Goal: Book appointment/travel/reservation

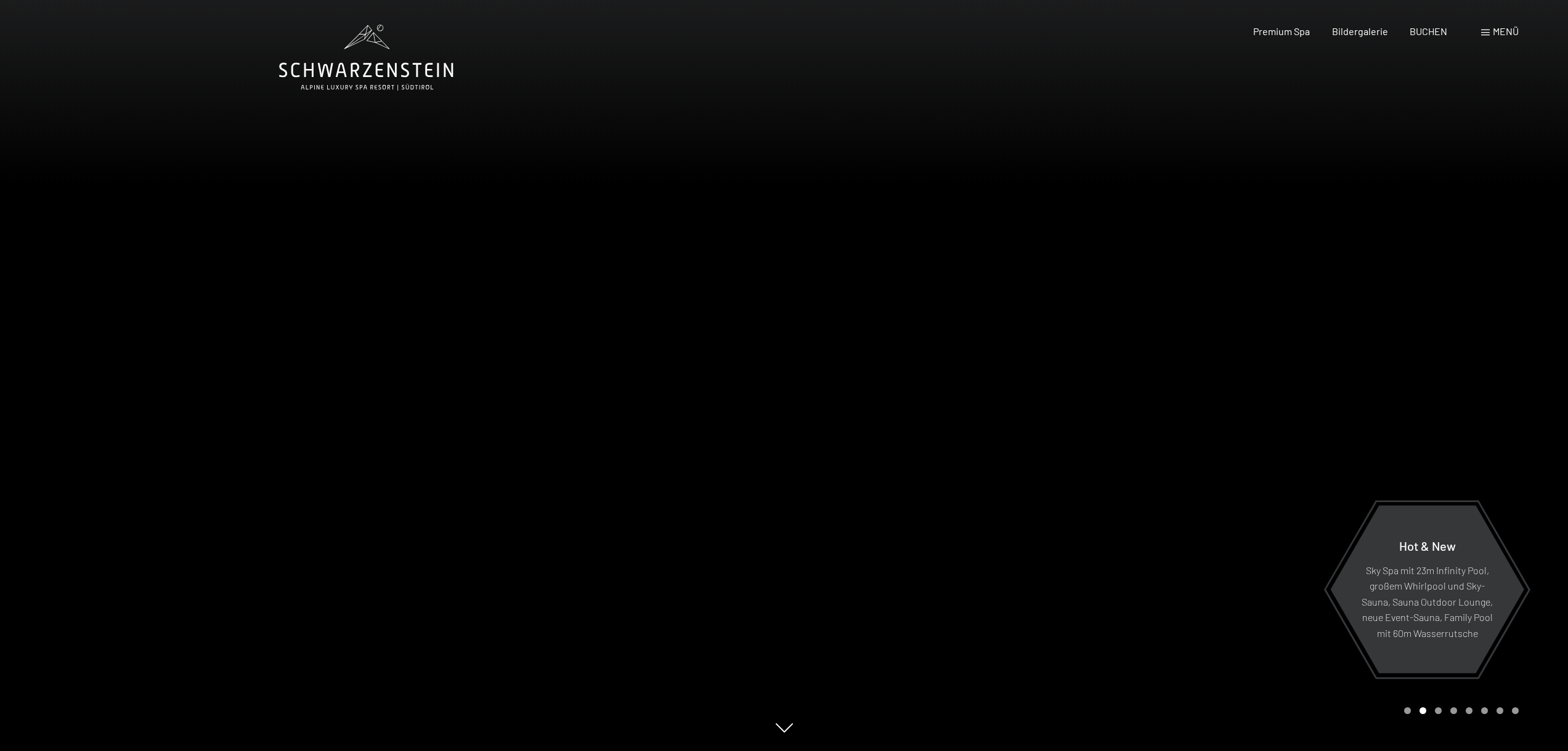
click at [1497, 35] on span "Menü" at bounding box center [1506, 31] width 26 height 12
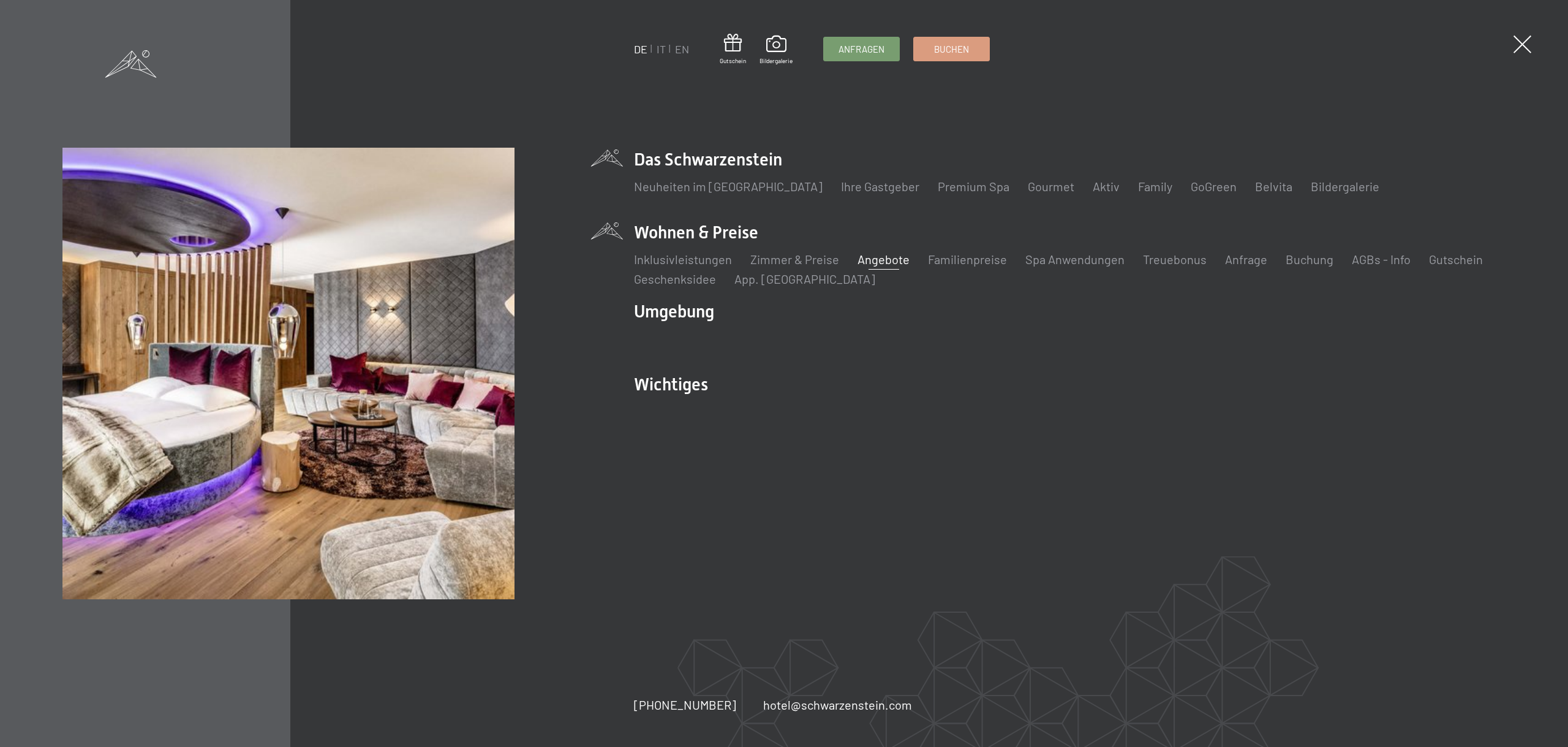
click at [875, 260] on link "Angebote" at bounding box center [883, 259] width 52 height 15
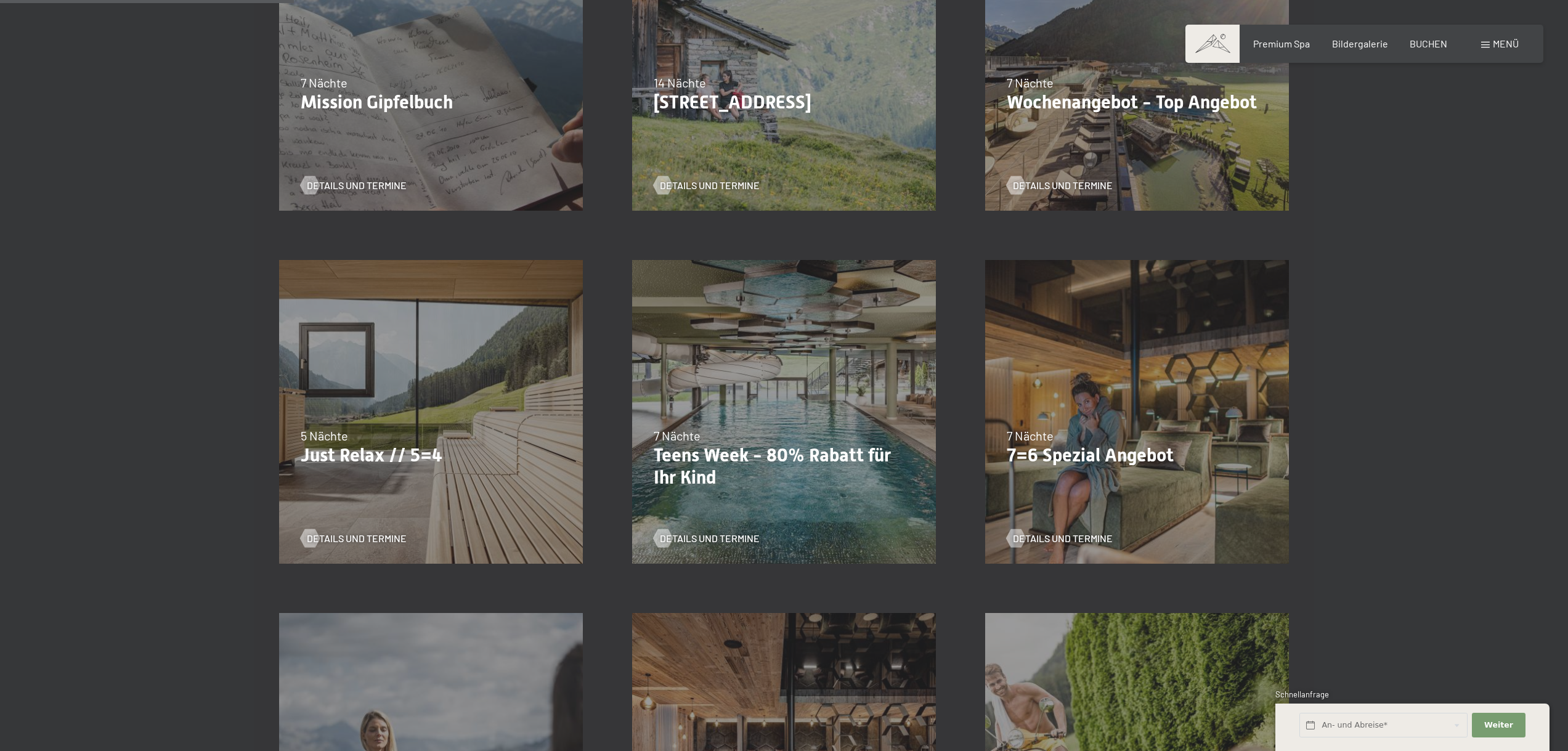
scroll to position [493, 0]
click at [343, 533] on span "Details und Termine" at bounding box center [368, 536] width 100 height 14
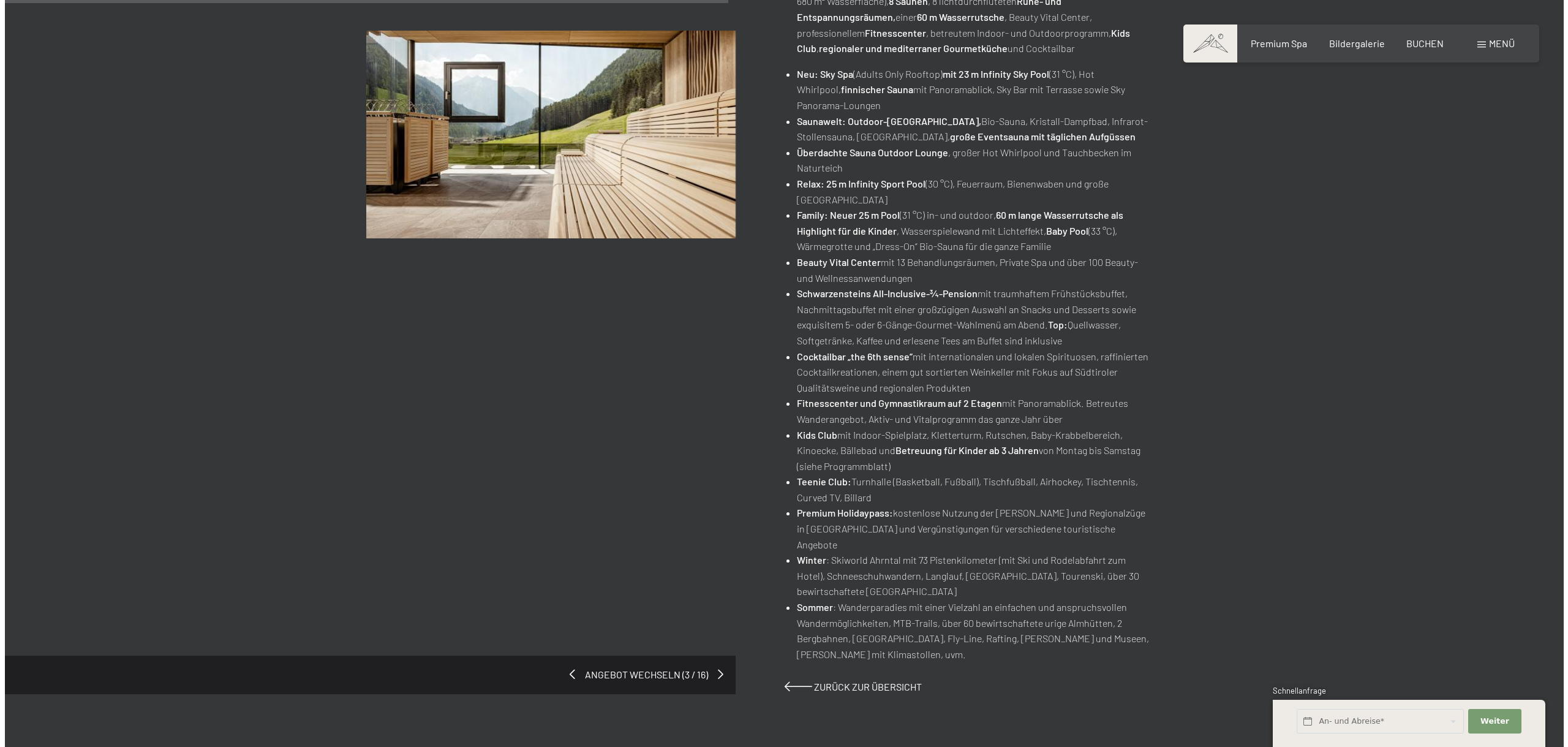
scroll to position [245, 0]
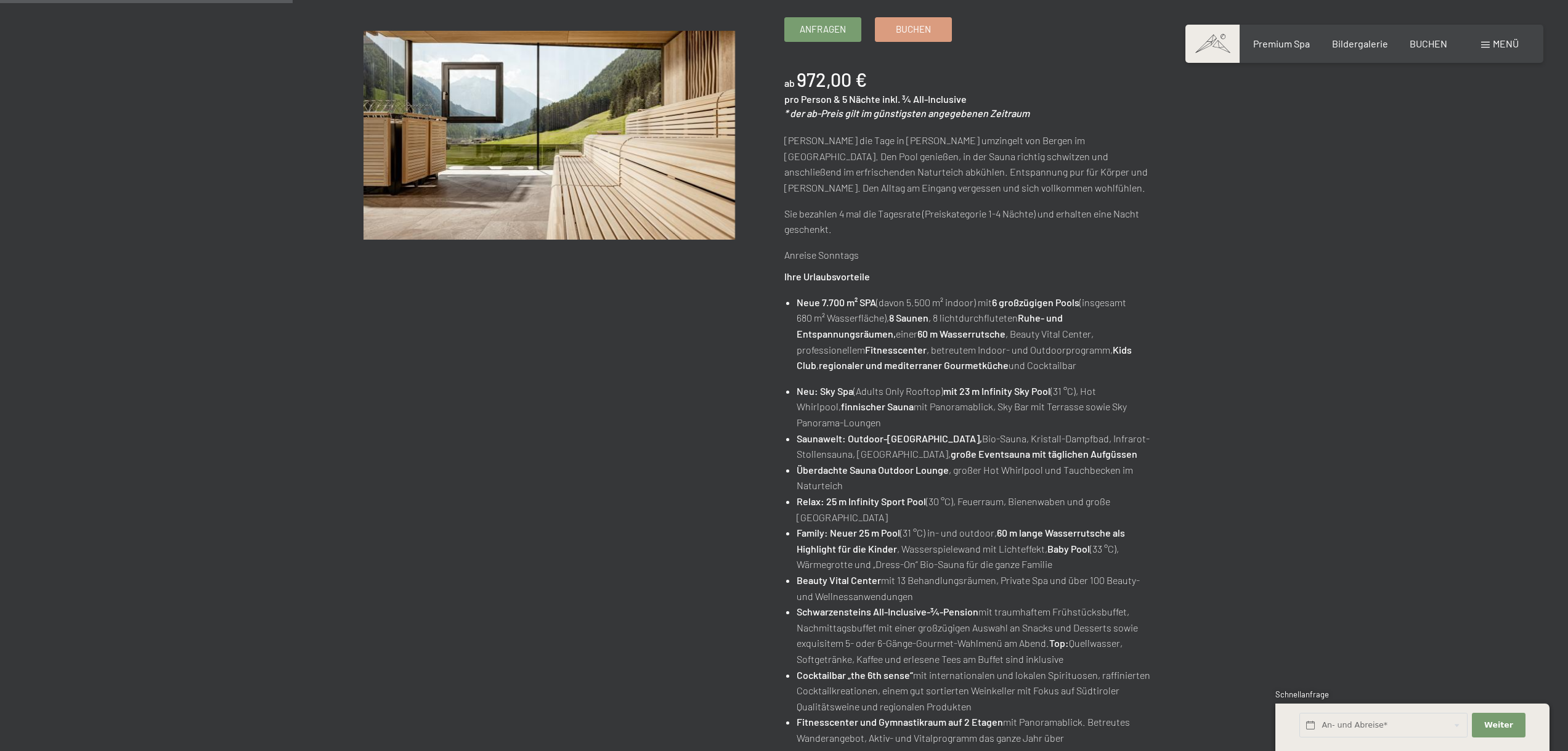
click at [1495, 38] on span "Menü" at bounding box center [1506, 43] width 26 height 12
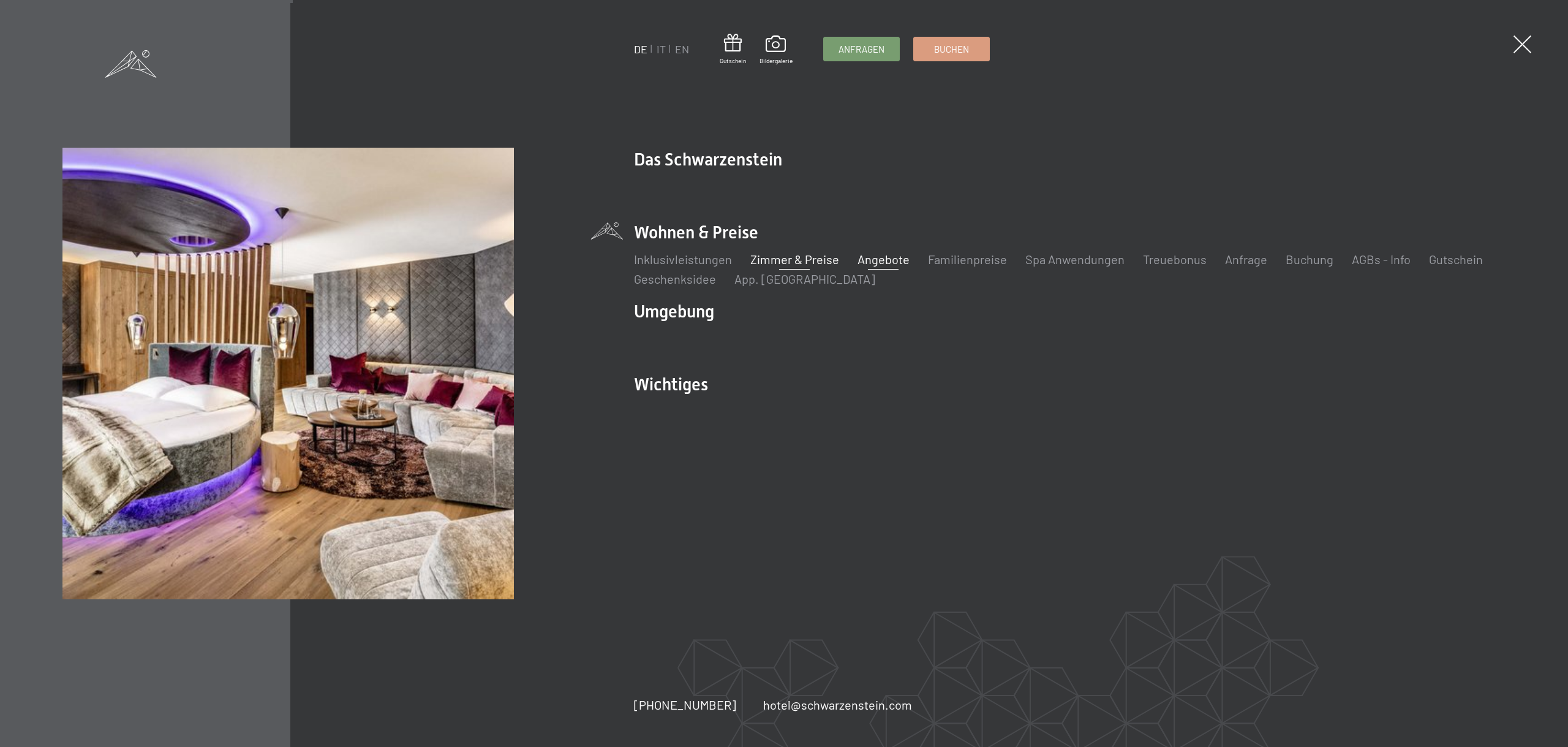
click at [787, 257] on link "Zimmer & Preise" at bounding box center [795, 259] width 89 height 15
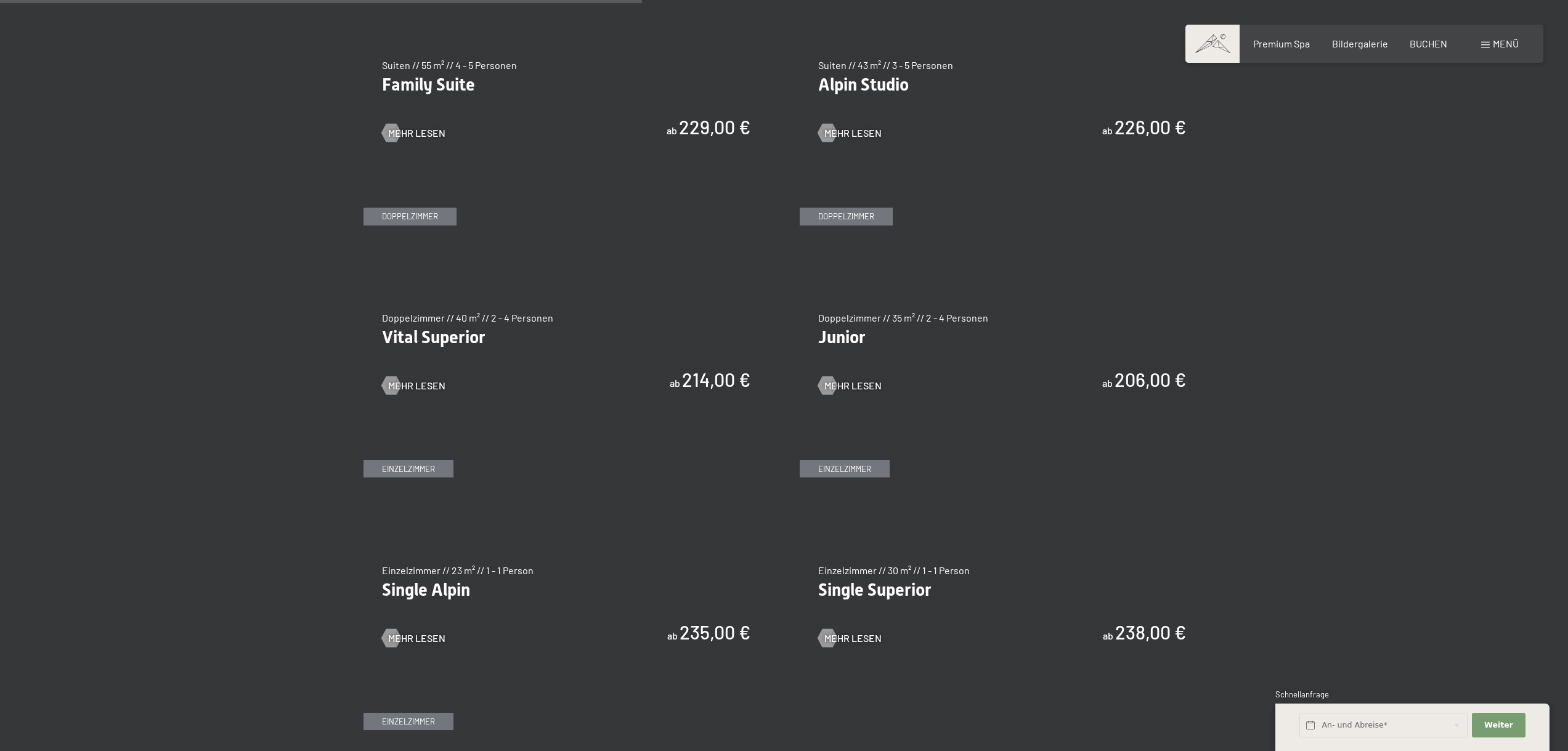
scroll to position [1663, 0]
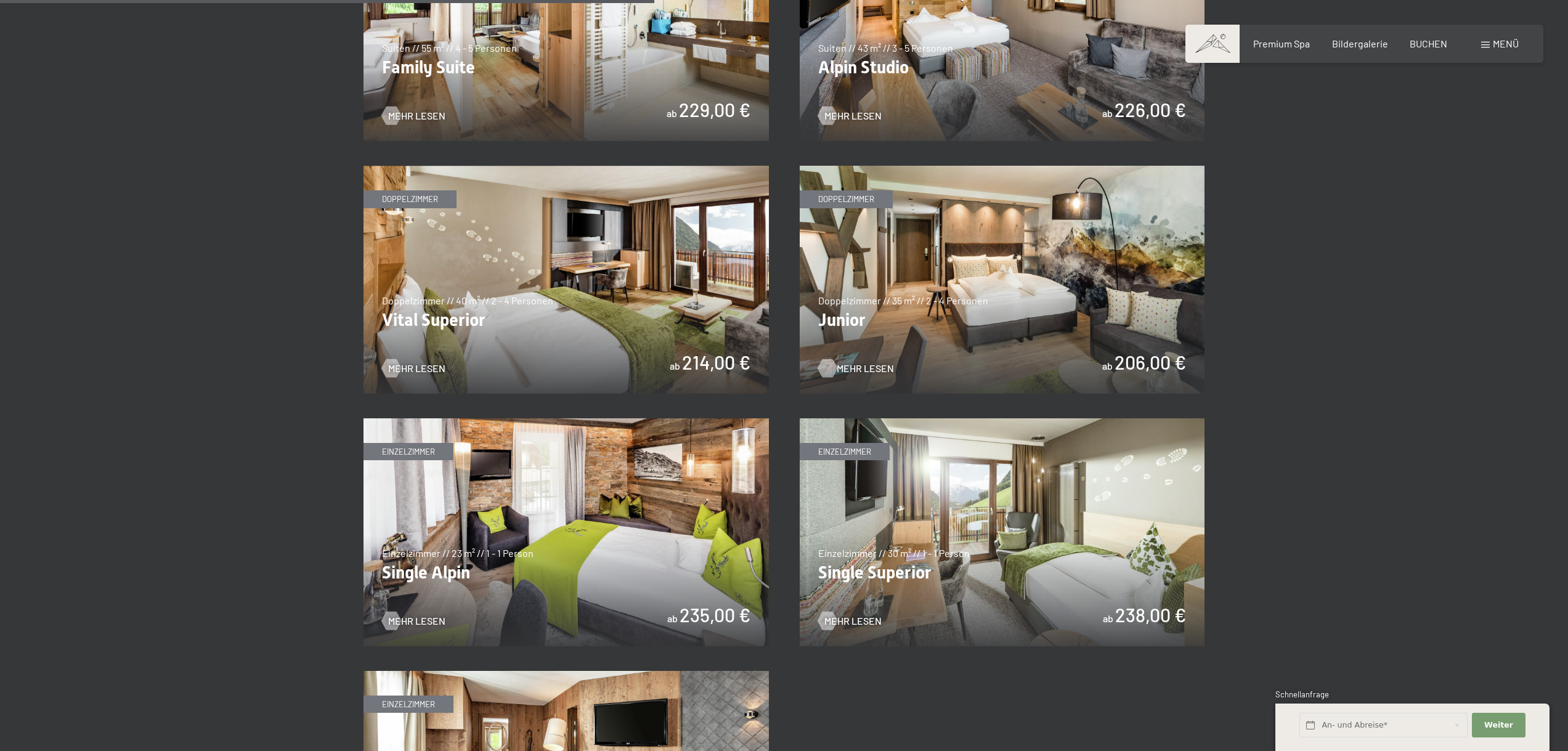
click at [869, 368] on span "Mehr Lesen" at bounding box center [865, 368] width 58 height 14
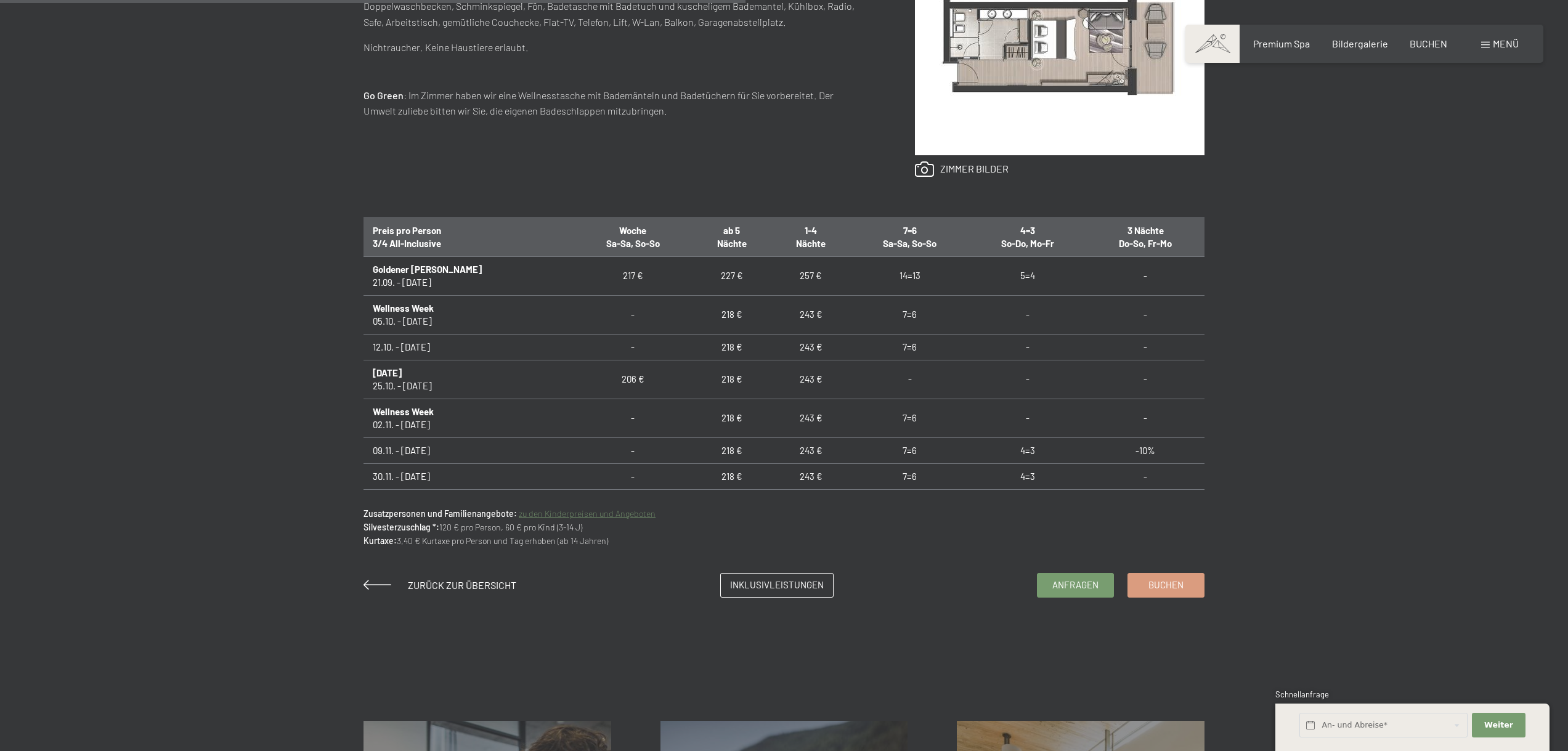
scroll to position [800, 0]
